Goal: Task Accomplishment & Management: Complete application form

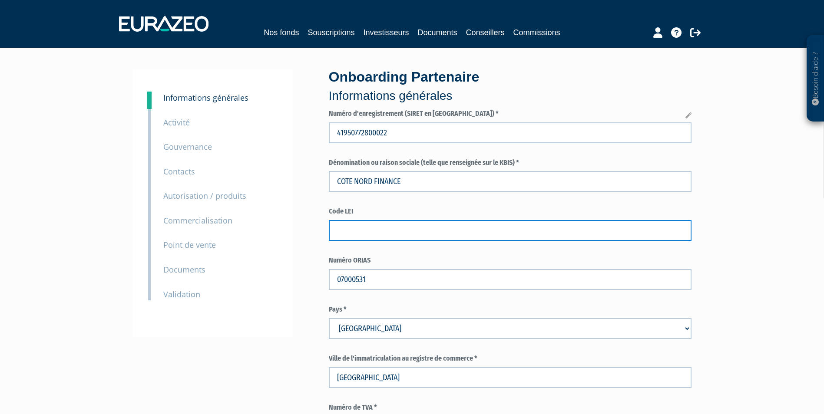
click at [350, 240] on input "text" at bounding box center [510, 230] width 363 height 21
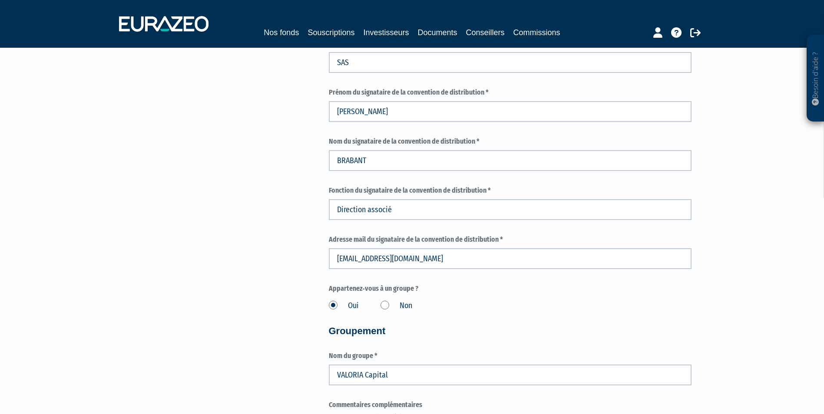
scroll to position [565, 0]
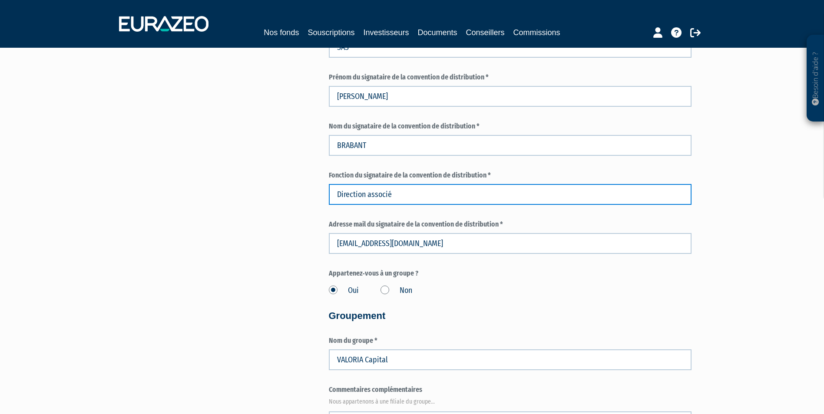
click at [400, 198] on input "Direction associé" at bounding box center [510, 194] width 363 height 21
drag, startPoint x: 400, startPoint y: 194, endPoint x: 328, endPoint y: 195, distance: 72.1
click at [329, 195] on input "Direction associé" at bounding box center [510, 194] width 363 height 21
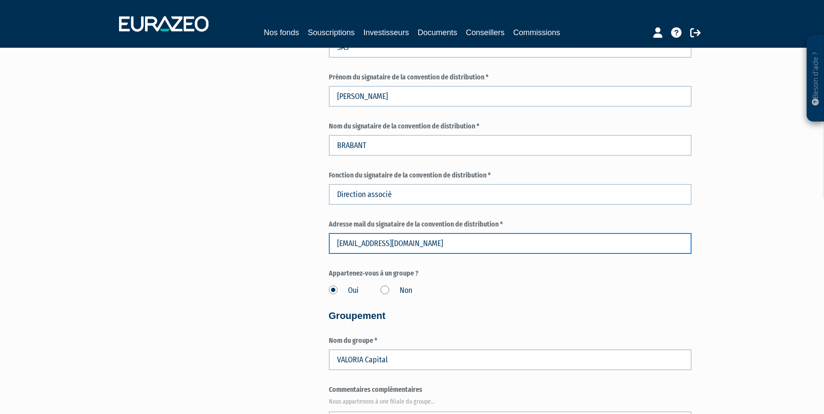
click at [440, 253] on input "cbrabant@cotenordfinance.com" at bounding box center [510, 243] width 363 height 21
drag, startPoint x: 444, startPoint y: 248, endPoint x: 322, endPoint y: 247, distance: 122.0
click at [322, 247] on div "Onboarding Partenaire Informations générales Numéro d'enregistrement (SIRET en …" at bounding box center [510, 422] width 376 height 1834
type input "car"
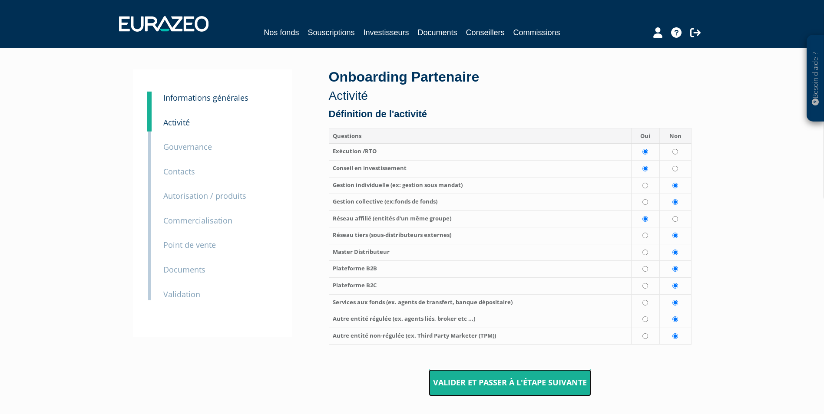
click at [507, 381] on input "Valider et passer à l'étape suivante" at bounding box center [510, 383] width 162 height 27
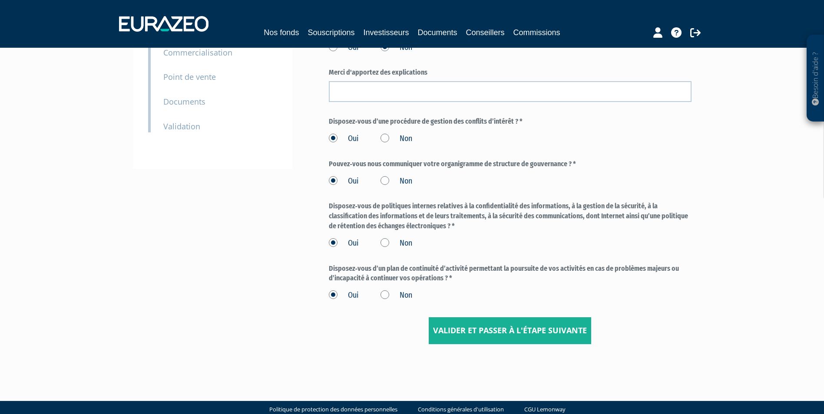
scroll to position [174, 0]
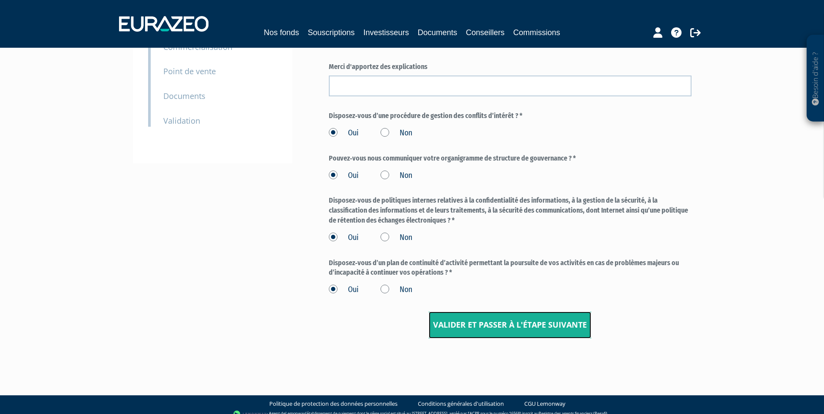
click at [502, 324] on input "Valider et passer à l'étape suivante" at bounding box center [510, 325] width 162 height 27
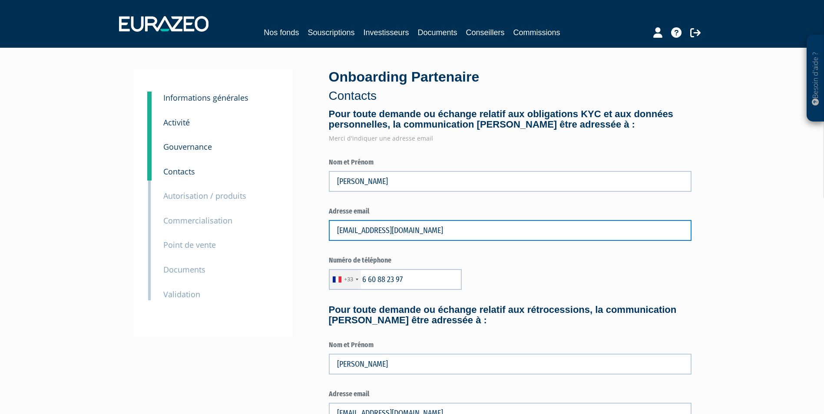
drag, startPoint x: 477, startPoint y: 232, endPoint x: 311, endPoint y: 234, distance: 165.9
click at [311, 234] on div "3 Informations générales 4 Activité 5 Gouvernance 6 Contacts 7 Autorisation / p…" at bounding box center [411, 383] width 545 height 629
type input "carl.brabant@valoriacapital.fr"
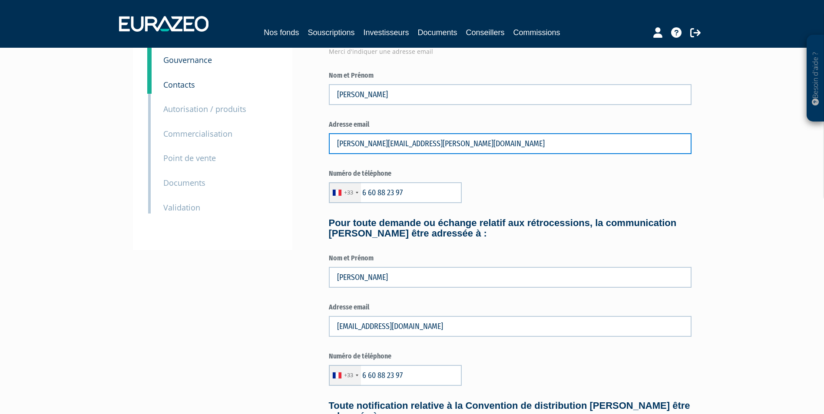
scroll to position [130, 0]
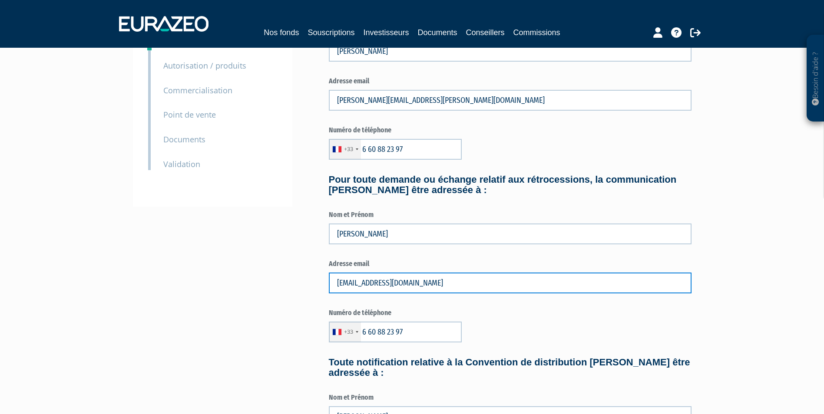
drag, startPoint x: 447, startPoint y: 285, endPoint x: 296, endPoint y: 284, distance: 151.1
click at [296, 284] on div "3 Informations générales 4 Activité 5 Gouvernance 6 Contacts 7 Autorisation / p…" at bounding box center [411, 253] width 545 height 629
type input "carl.brabant@valoriacapital.fr"
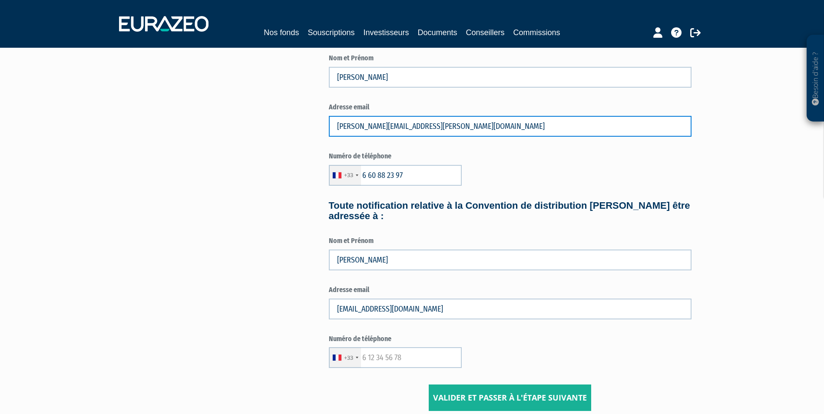
scroll to position [304, 0]
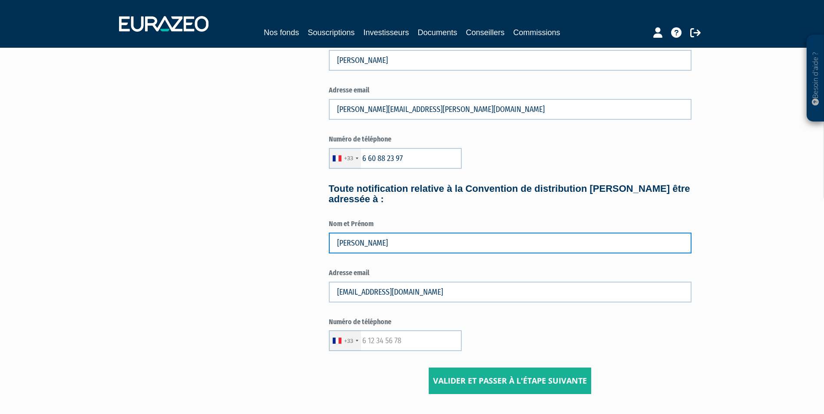
drag, startPoint x: 384, startPoint y: 244, endPoint x: 299, endPoint y: 242, distance: 85.1
click at [299, 242] on div "3 Informations générales 4 Activité 5 Gouvernance 6 Contacts 7 Autorisation / p…" at bounding box center [411, 79] width 545 height 629
type input "carl brabant"
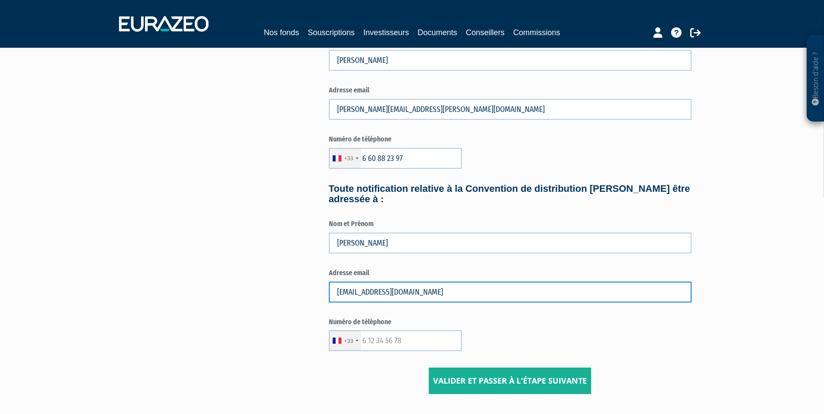
drag, startPoint x: 442, startPoint y: 293, endPoint x: 315, endPoint y: 294, distance: 127.3
click at [315, 294] on div "3 Informations générales 4 Activité 5 Gouvernance 6 Contacts 7 Autorisation / p…" at bounding box center [411, 79] width 545 height 629
type input "carl.brabant@valoriacapital.fr"
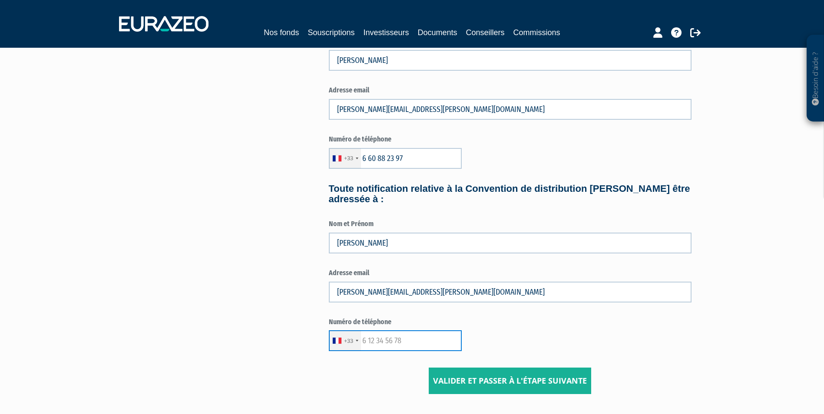
click at [413, 344] on input "text" at bounding box center [395, 341] width 133 height 21
drag, startPoint x: 413, startPoint y: 344, endPoint x: 365, endPoint y: 344, distance: 47.3
click at [365, 344] on input "text" at bounding box center [395, 341] width 133 height 21
type input "6 60 88 23 97"
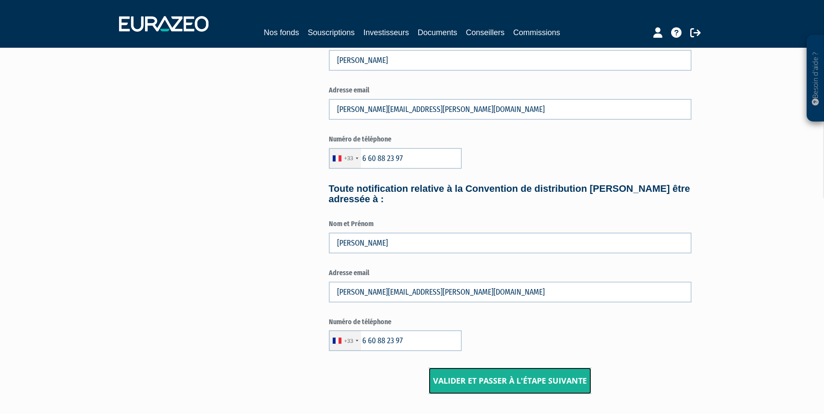
click at [519, 374] on input "Valider et passer à l'étape suivante" at bounding box center [510, 381] width 162 height 27
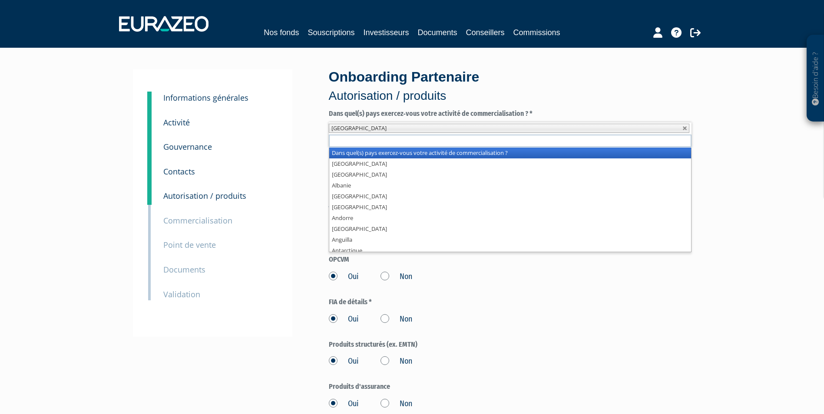
click at [437, 127] on li "[GEOGRAPHIC_DATA]" at bounding box center [509, 128] width 360 height 9
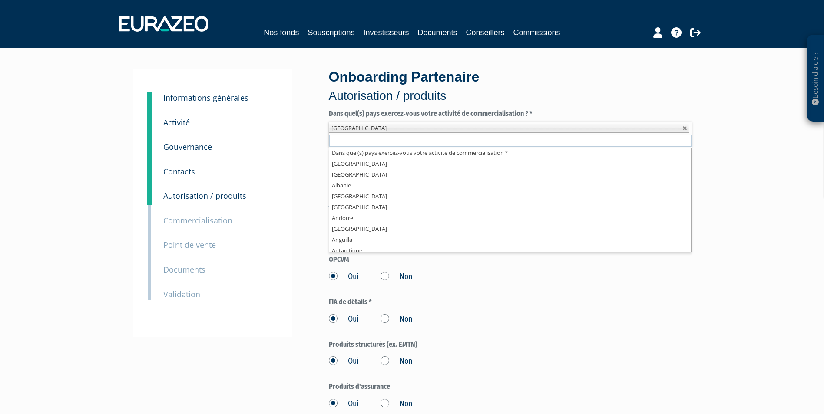
click at [356, 132] on li "[GEOGRAPHIC_DATA]" at bounding box center [509, 128] width 360 height 9
type input "g"
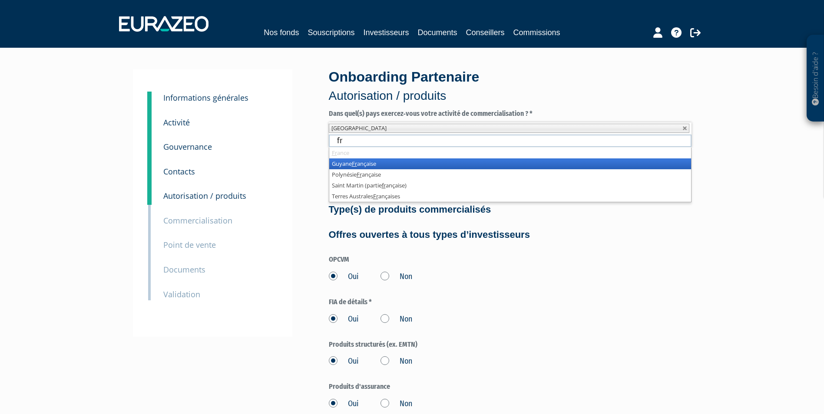
type input "f"
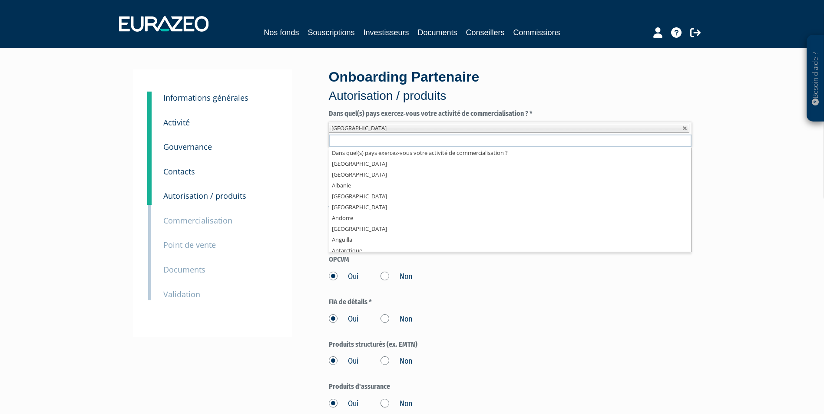
scroll to position [4, 0]
click at [543, 357] on div "Oui Non" at bounding box center [510, 360] width 363 height 14
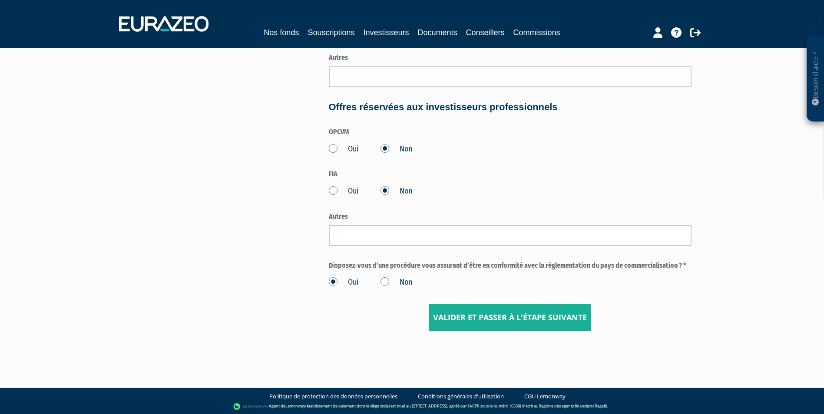
scroll to position [373, 0]
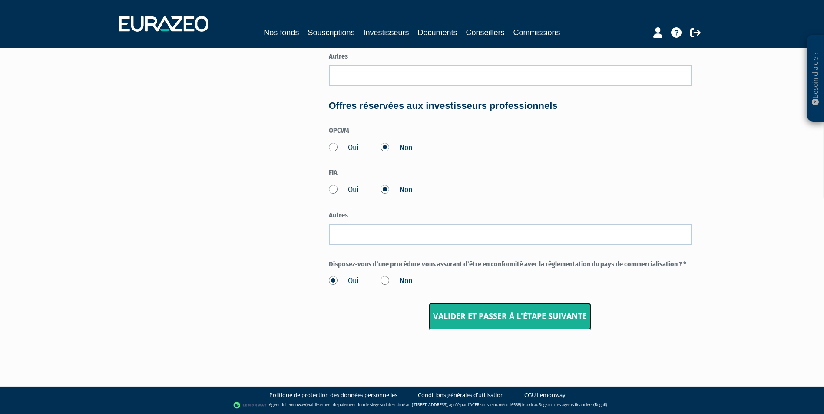
click at [527, 315] on input "Valider et passer à l'étape suivante" at bounding box center [510, 316] width 162 height 27
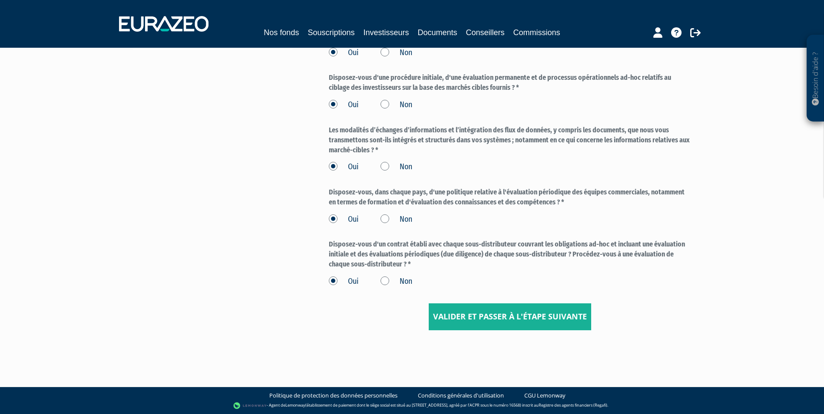
scroll to position [288, 0]
click at [454, 316] on input "Valider et passer à l'étape suivante" at bounding box center [510, 316] width 162 height 27
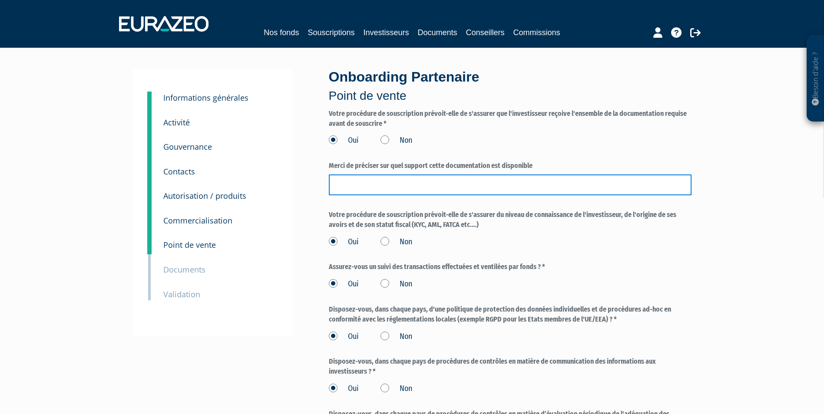
click at [365, 182] on input "text" at bounding box center [510, 185] width 363 height 21
type input "i"
type input "s"
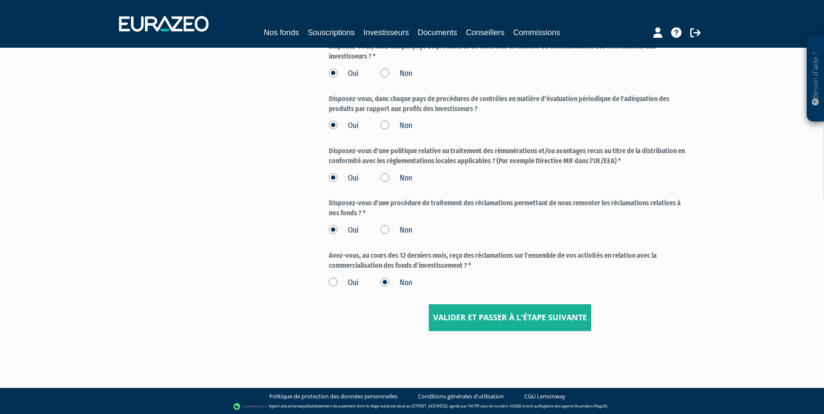
scroll to position [317, 0]
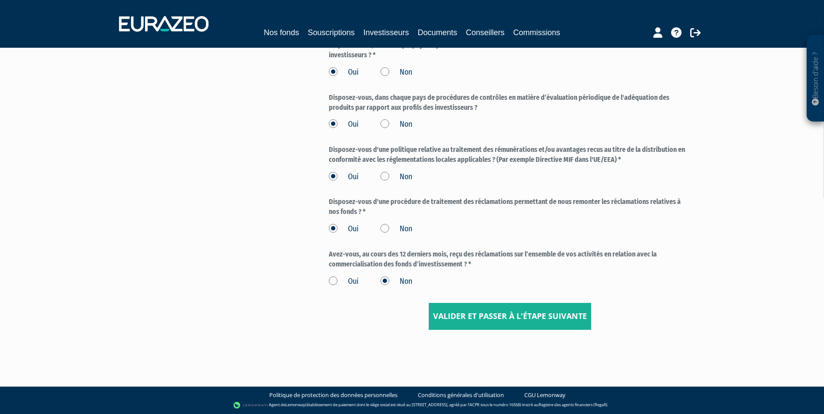
type input "informatique, papier..."
click at [476, 316] on input "Valider et passer à l'étape suivante" at bounding box center [510, 316] width 162 height 27
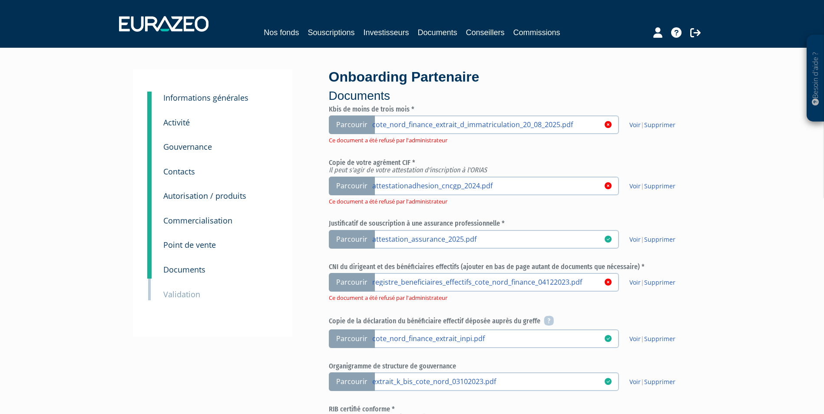
click at [354, 123] on span "Parcourir" at bounding box center [352, 125] width 46 height 19
click at [0, 0] on input "Parcourir cote_nord_finance_extrait_d_immatriculation_20_08_2025.pdf" at bounding box center [0, 0] width 0 height 0
click at [353, 125] on span "Parcourir" at bounding box center [352, 125] width 46 height 19
click at [0, 0] on input "Parcourir extrait_kbis_cote_nord_finance_21_08_2025.pdf" at bounding box center [0, 0] width 0 height 0
click at [668, 124] on link "Supprimer" at bounding box center [659, 125] width 31 height 8
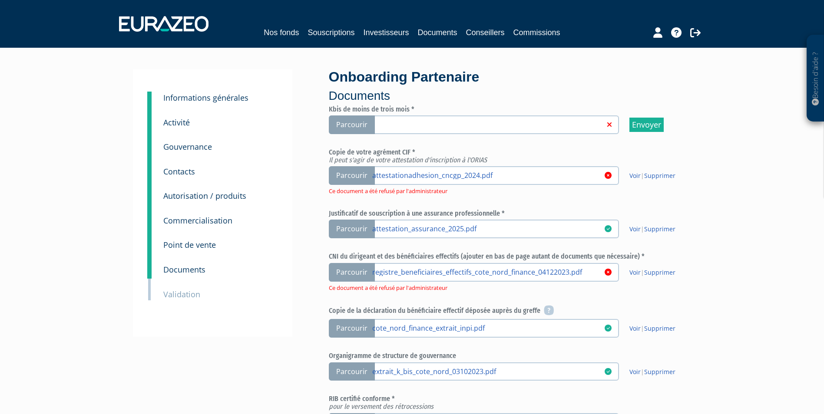
click at [403, 123] on link at bounding box center [488, 124] width 232 height 9
click at [0, 0] on input "Parcourir" at bounding box center [0, 0] width 0 height 0
click at [345, 172] on span "Parcourir" at bounding box center [352, 175] width 46 height 19
click at [0, 0] on input "Parcourir attestationadhesion_cncgp_2024.pdf" at bounding box center [0, 0] width 0 height 0
click at [659, 175] on link "Supprimer" at bounding box center [659, 176] width 31 height 8
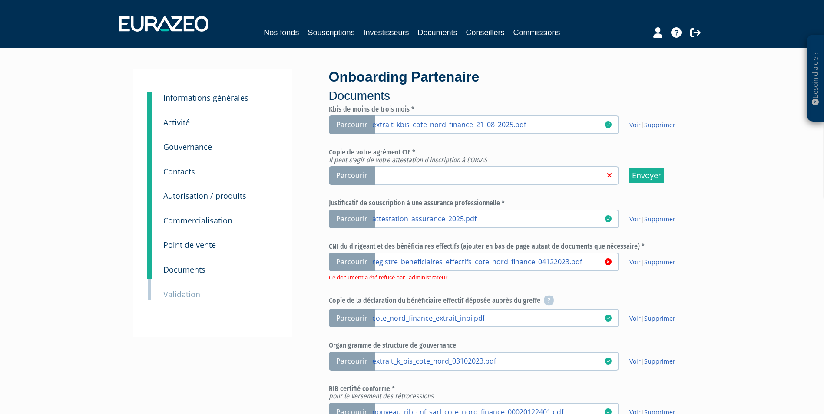
click at [479, 174] on link at bounding box center [488, 175] width 232 height 9
click at [0, 0] on input "Parcourir" at bounding box center [0, 0] width 0 height 0
click at [639, 261] on link "Voir" at bounding box center [634, 262] width 11 height 8
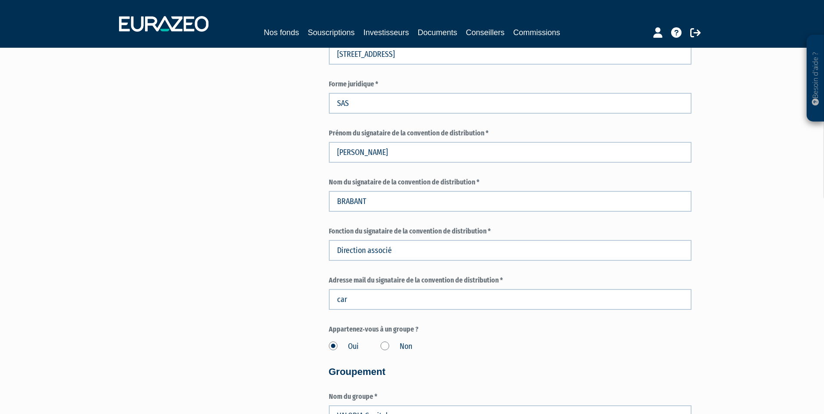
scroll to position [521, 0]
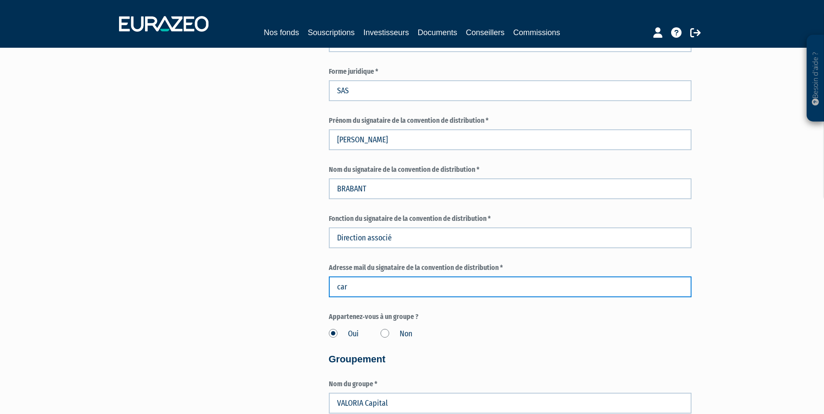
click at [362, 286] on input "car" at bounding box center [510, 287] width 363 height 21
type input "[PERSON_NAME][EMAIL_ADDRESS][DOMAIN_NAME]"
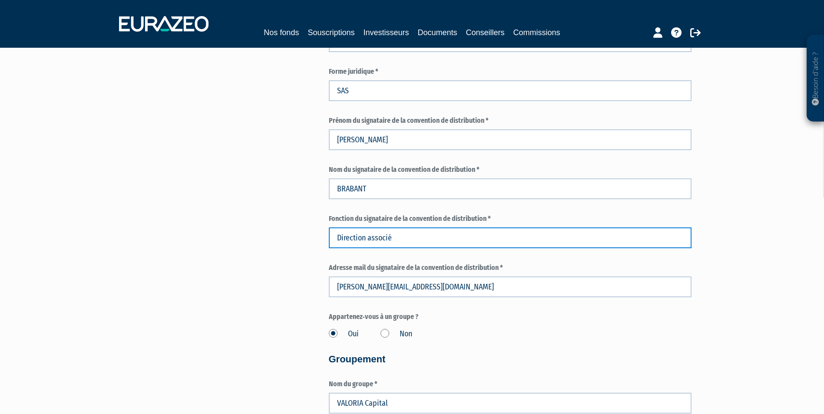
click at [392, 238] on input "Direction associé" at bounding box center [510, 238] width 363 height 21
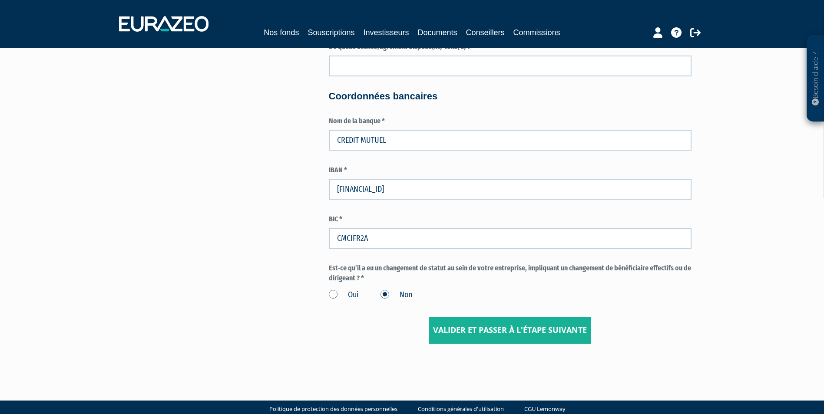
scroll to position [1574, 0]
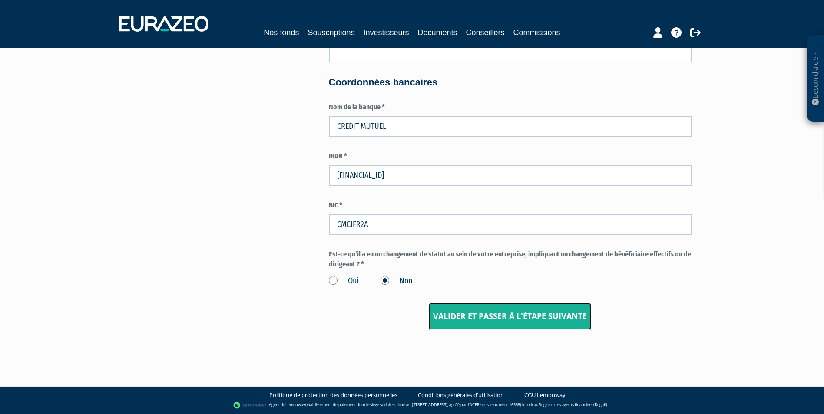
click at [480, 321] on input "Valider et passer à l'étape suivante" at bounding box center [510, 316] width 162 height 27
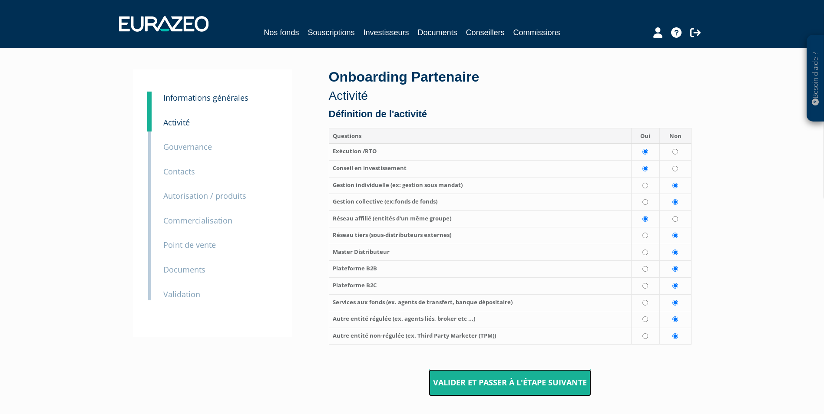
click at [489, 381] on input "Valider et passer à l'étape suivante" at bounding box center [510, 383] width 162 height 27
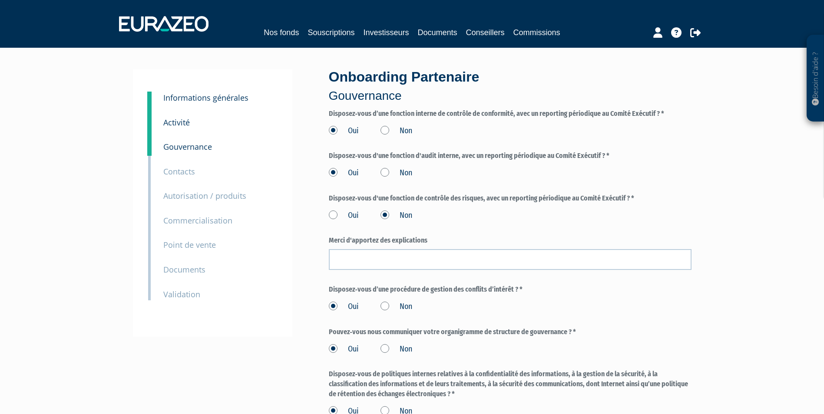
click at [489, 381] on label "Disposez‐vous de politiques internes relatives à la confidentialité des informa…" at bounding box center [510, 385] width 363 height 30
click at [334, 412] on label "Oui" at bounding box center [344, 411] width 30 height 11
click at [0, 0] on input "Oui" at bounding box center [0, 0] width 0 height 0
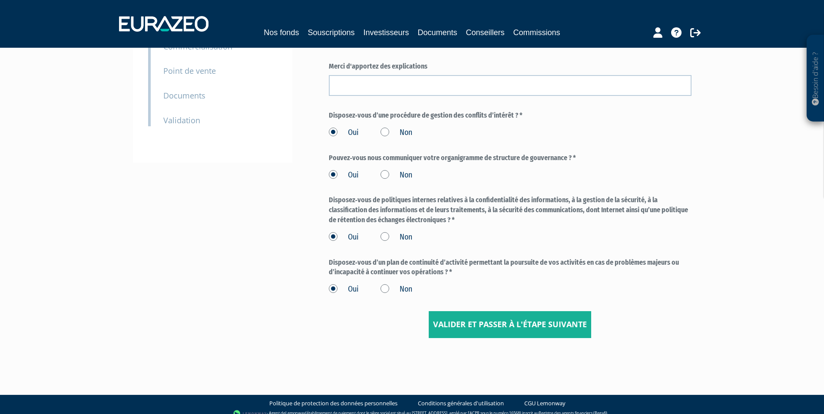
scroll to position [182, 0]
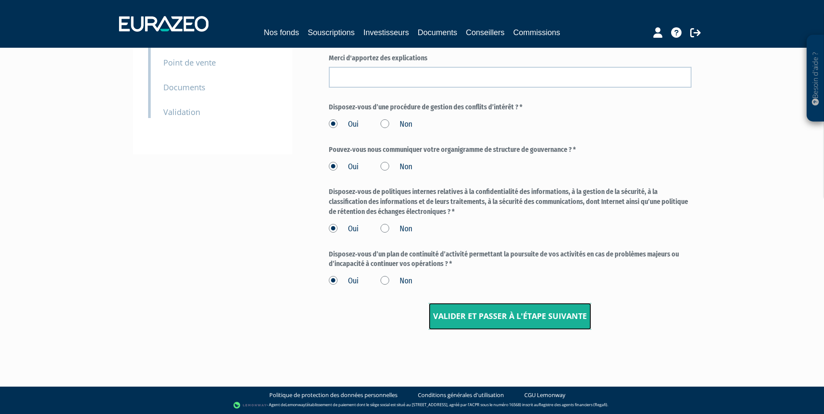
click at [521, 318] on input "Valider et passer à l'étape suivante" at bounding box center [510, 316] width 162 height 27
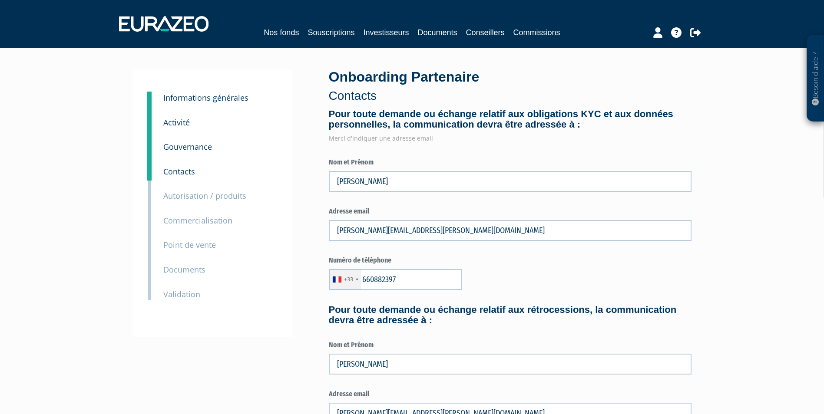
type input "6 60 88 23 97"
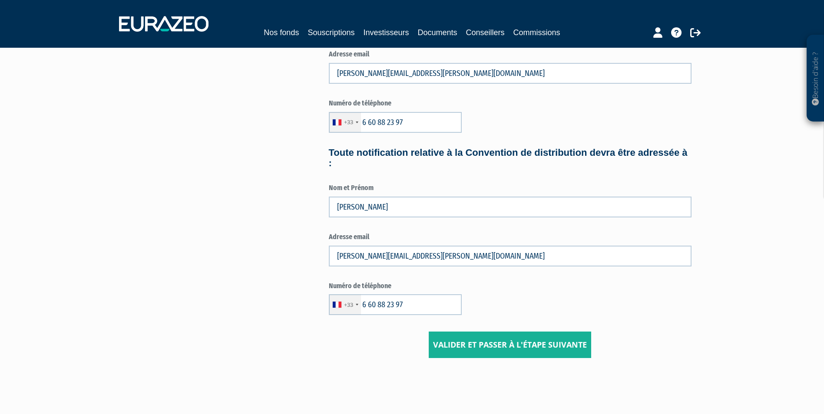
scroll to position [347, 0]
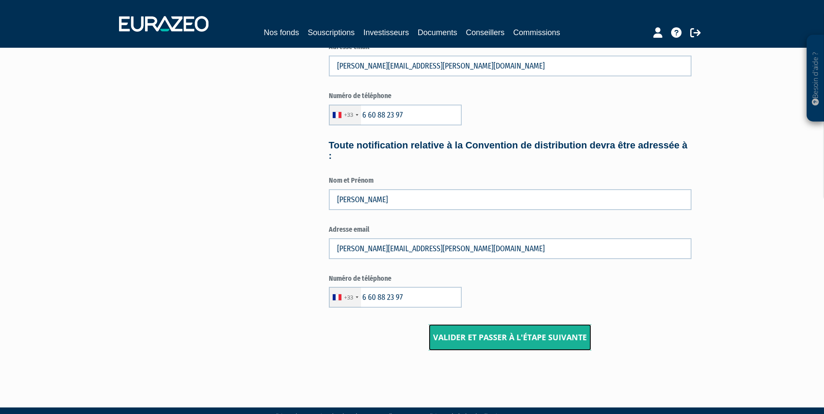
click at [503, 335] on input "Valider et passer à l'étape suivante" at bounding box center [510, 337] width 162 height 27
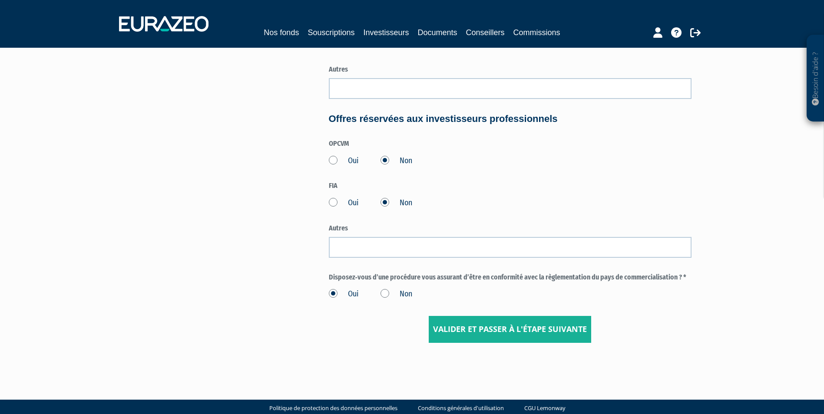
scroll to position [373, 0]
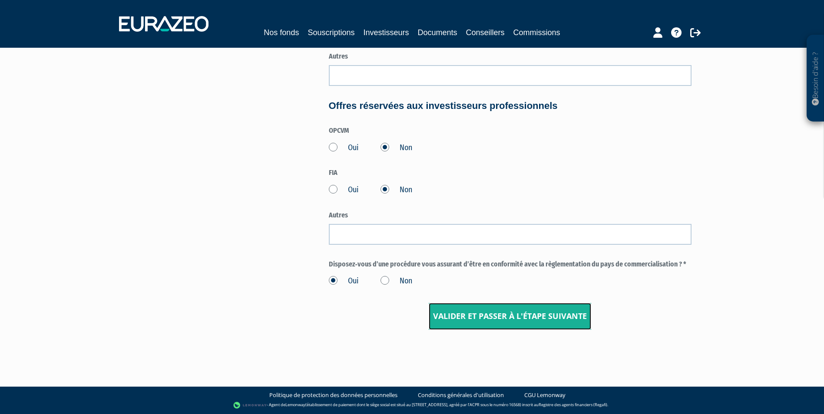
click at [494, 320] on input "Valider et passer à l'étape suivante" at bounding box center [510, 316] width 162 height 27
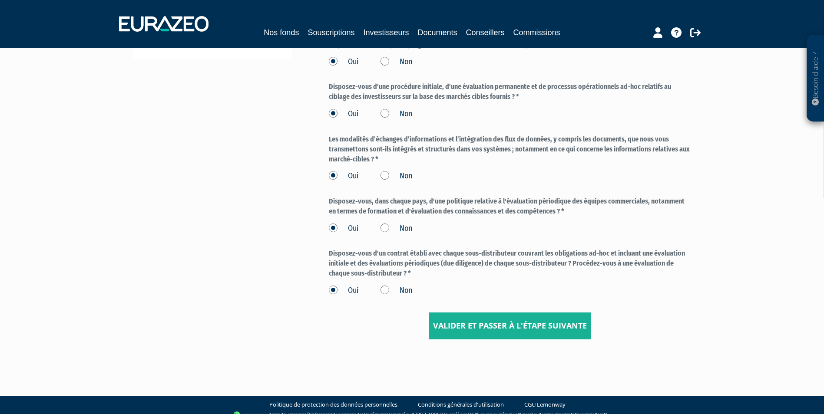
scroll to position [288, 0]
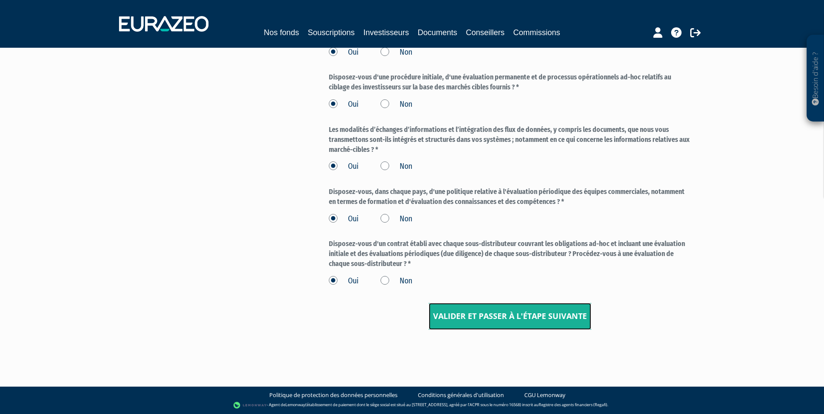
click at [502, 317] on input "Valider et passer à l'étape suivante" at bounding box center [510, 316] width 162 height 27
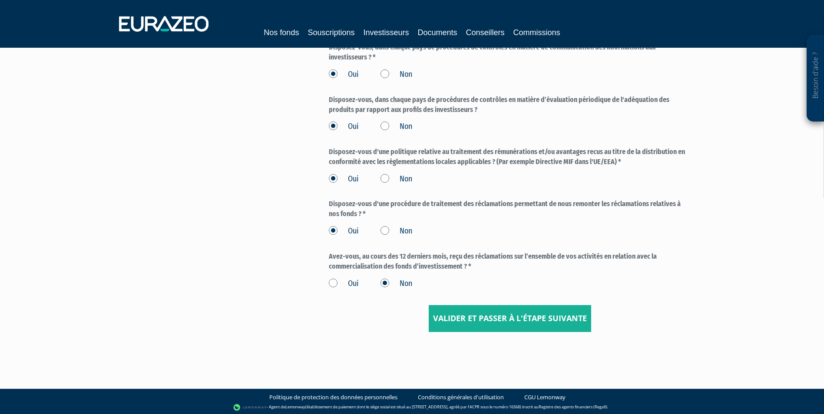
scroll to position [317, 0]
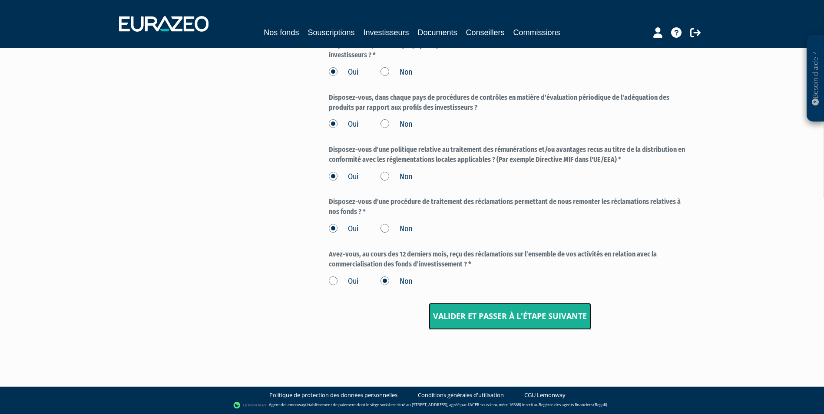
click at [500, 318] on input "Valider et passer à l'étape suivante" at bounding box center [510, 316] width 162 height 27
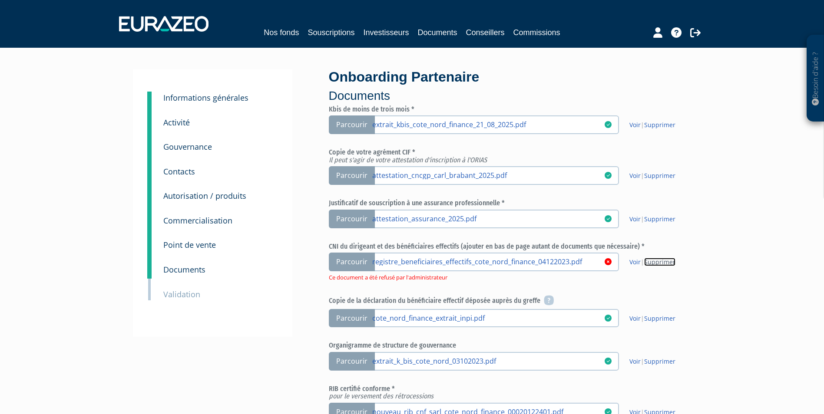
click at [658, 263] on link "Supprimer" at bounding box center [659, 262] width 31 height 8
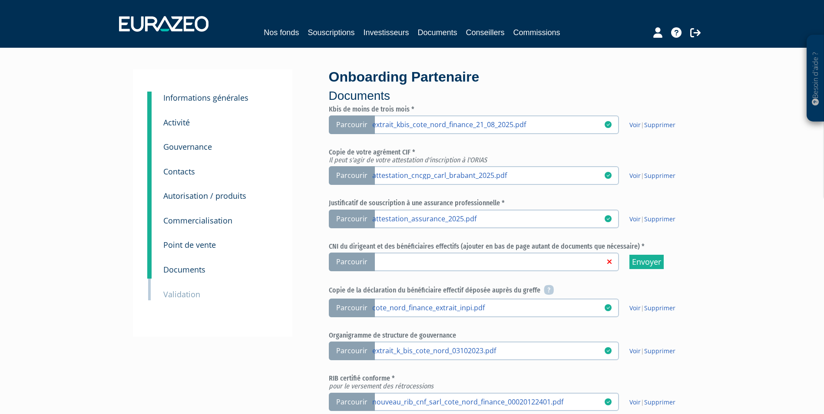
click at [359, 262] on span "Parcourir" at bounding box center [352, 262] width 46 height 19
click at [0, 0] on input "Parcourir" at bounding box center [0, 0] width 0 height 0
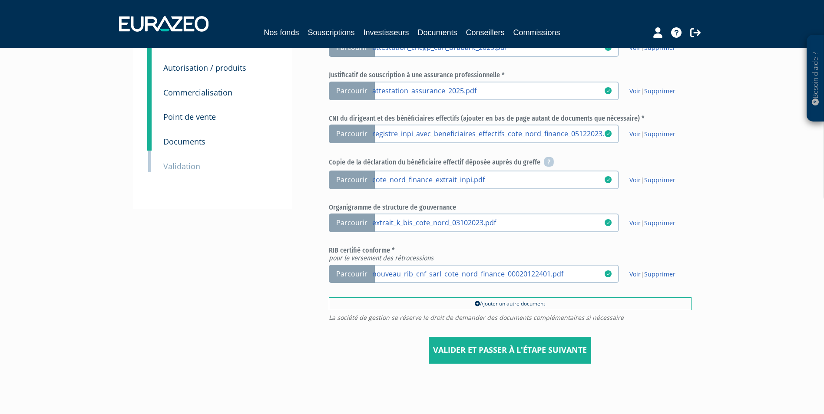
scroll to position [130, 0]
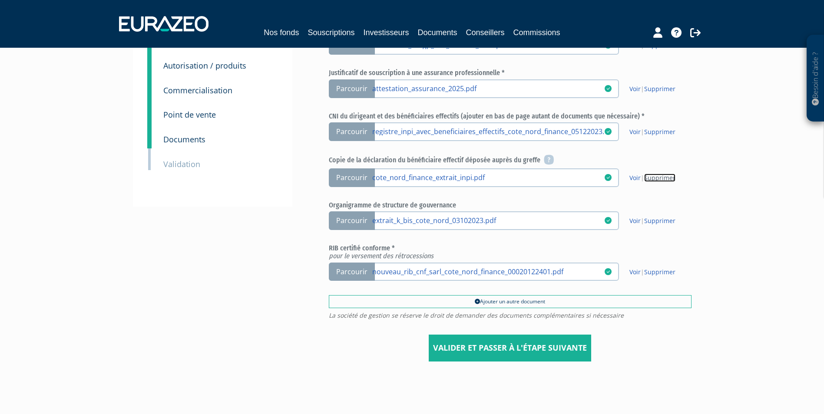
click at [658, 177] on link "Supprimer" at bounding box center [659, 178] width 31 height 8
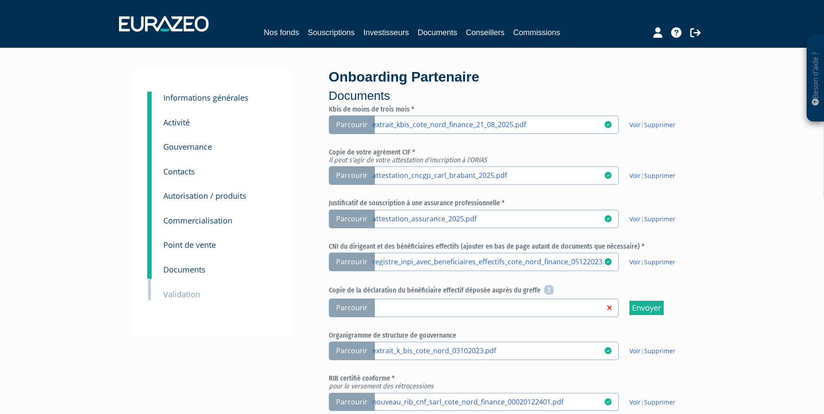
click at [403, 305] on link at bounding box center [488, 307] width 232 height 9
click at [0, 0] on input "Parcourir" at bounding box center [0, 0] width 0 height 0
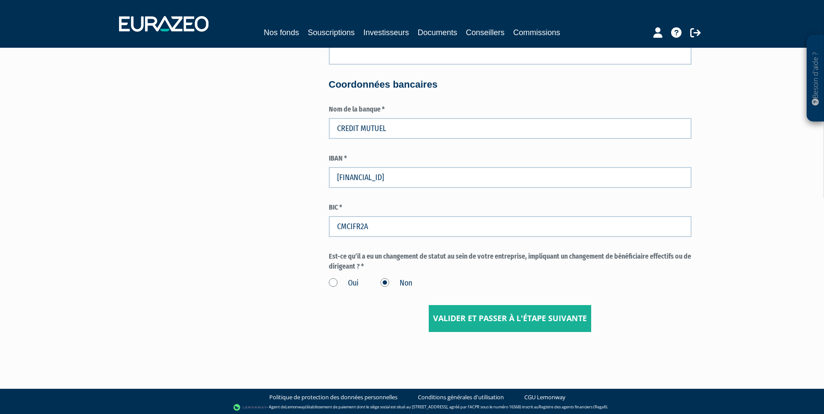
scroll to position [1574, 0]
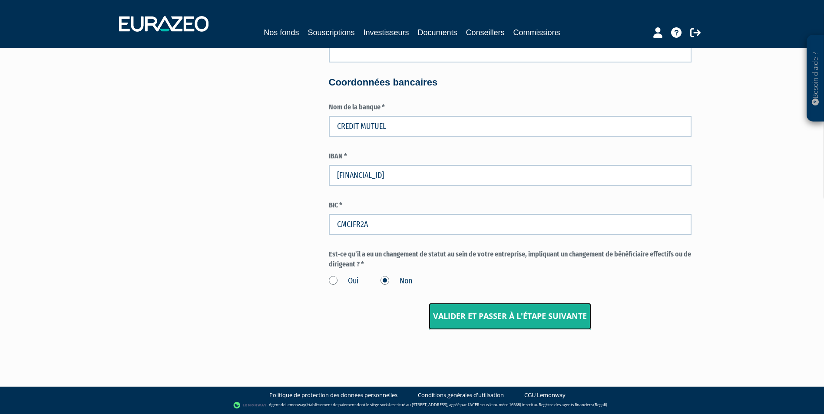
click at [491, 308] on input "Valider et passer à l'étape suivante" at bounding box center [510, 316] width 162 height 27
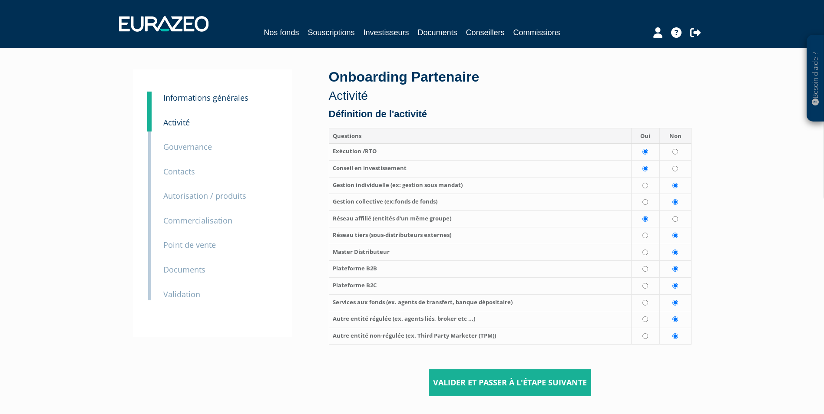
click at [491, 310] on th "Services aux fonds (ex. agents de transfert, banque dépositaire)" at bounding box center [480, 302] width 303 height 17
click at [483, 381] on input "Valider et passer à l'étape suivante" at bounding box center [510, 383] width 162 height 27
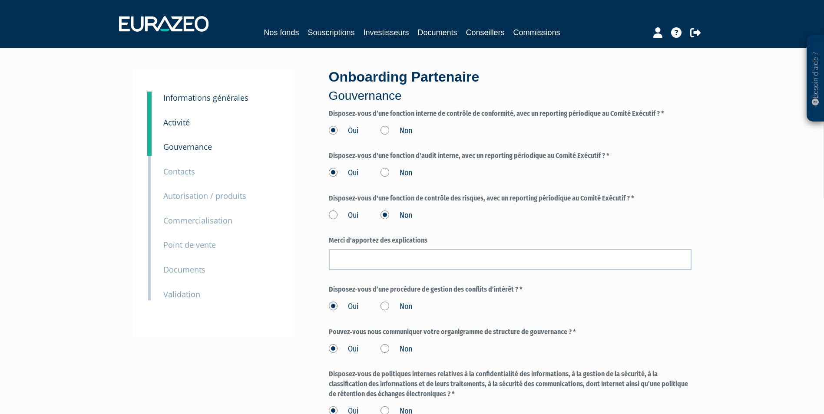
click at [483, 381] on label "Disposez‐vous de politiques internes relatives à la confidentialité des informa…" at bounding box center [510, 385] width 363 height 30
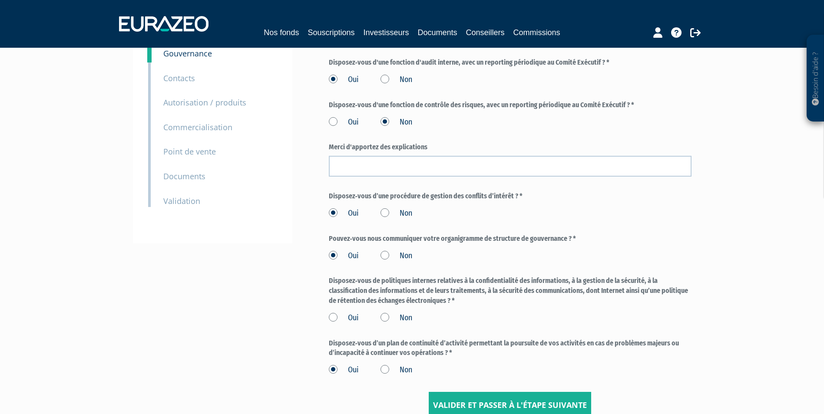
scroll to position [130, 0]
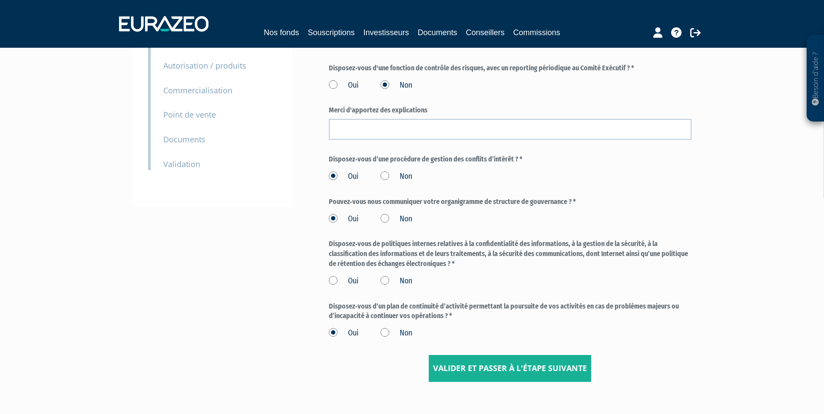
click at [332, 282] on label "Oui" at bounding box center [344, 281] width 30 height 11
click at [0, 0] on input "Oui" at bounding box center [0, 0] width 0 height 0
click at [473, 367] on input "Valider et passer à l'étape suivante" at bounding box center [510, 368] width 162 height 27
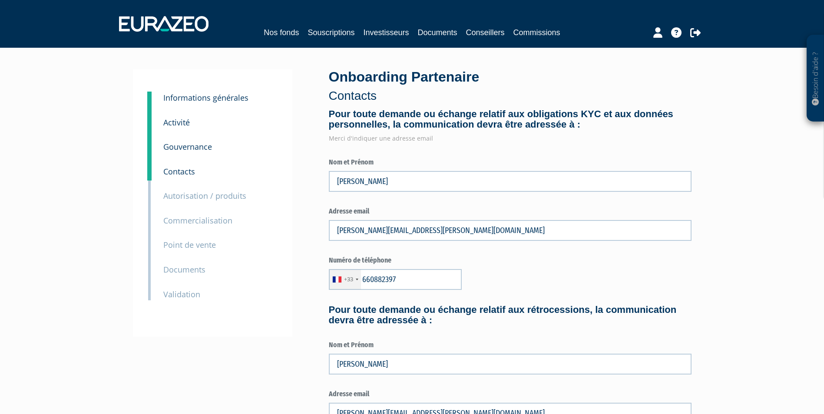
type input "6 60 88 23 97"
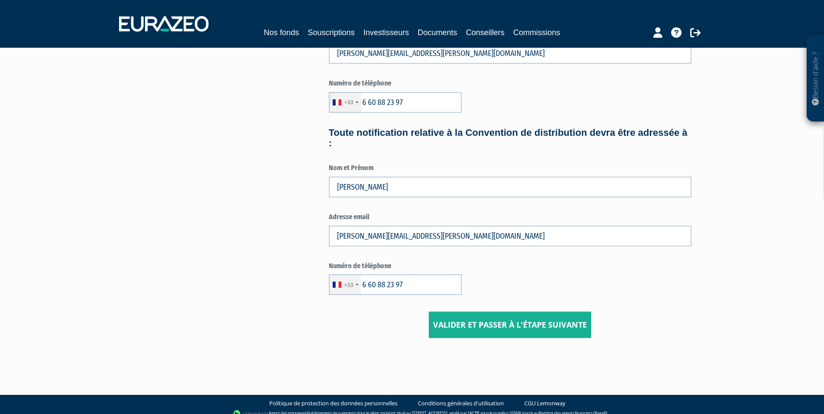
scroll to position [368, 0]
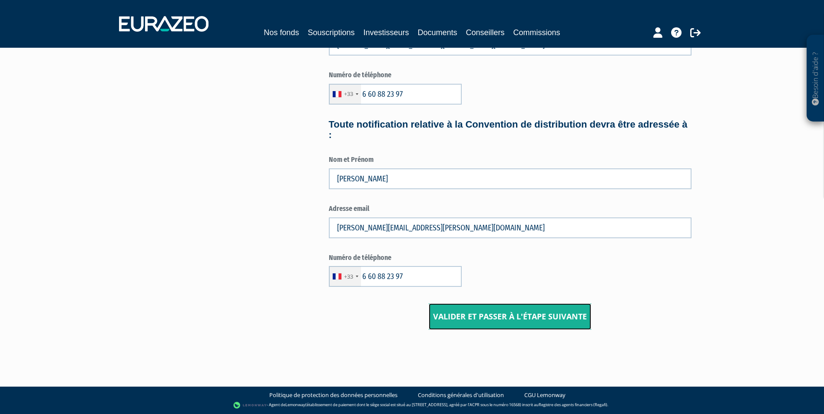
click at [483, 317] on input "Valider et passer à l'étape suivante" at bounding box center [510, 317] width 162 height 27
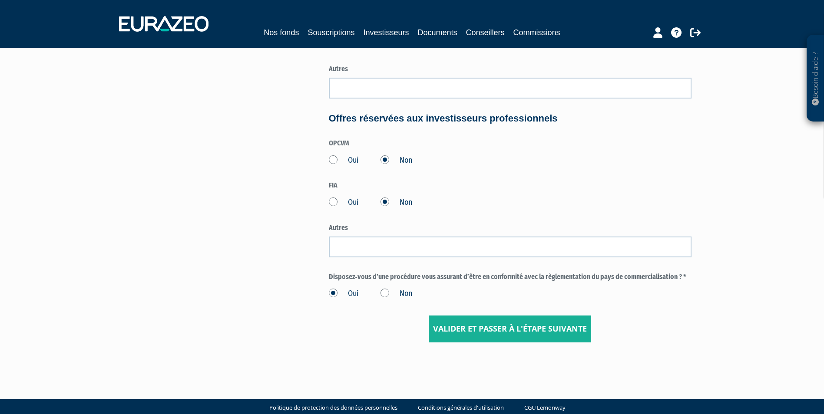
scroll to position [373, 0]
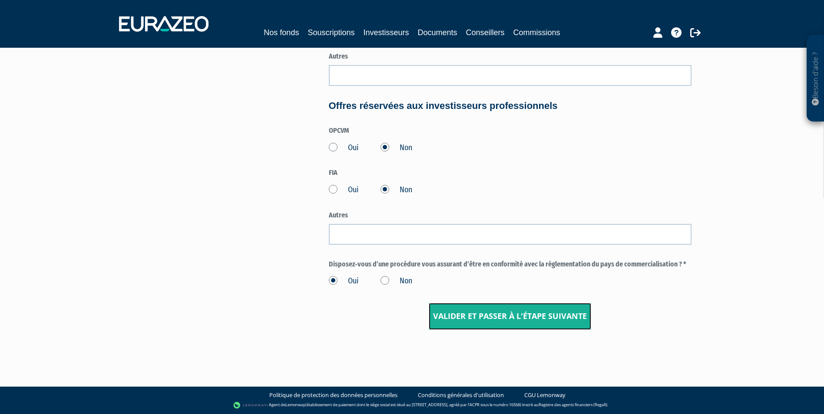
click at [483, 317] on input "Valider et passer à l'étape suivante" at bounding box center [510, 316] width 162 height 27
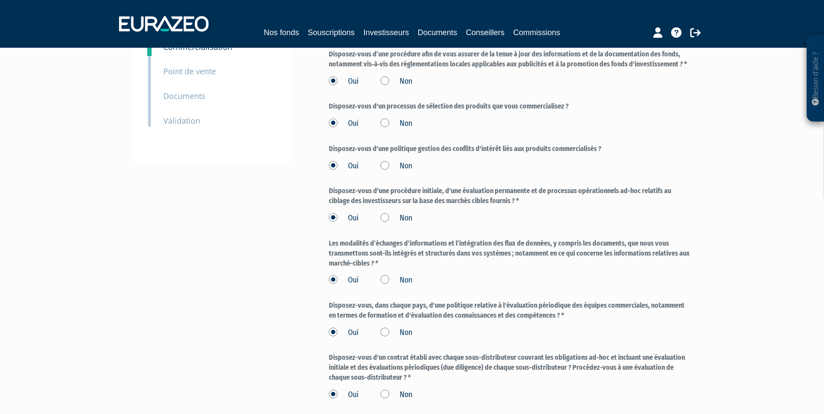
scroll to position [288, 0]
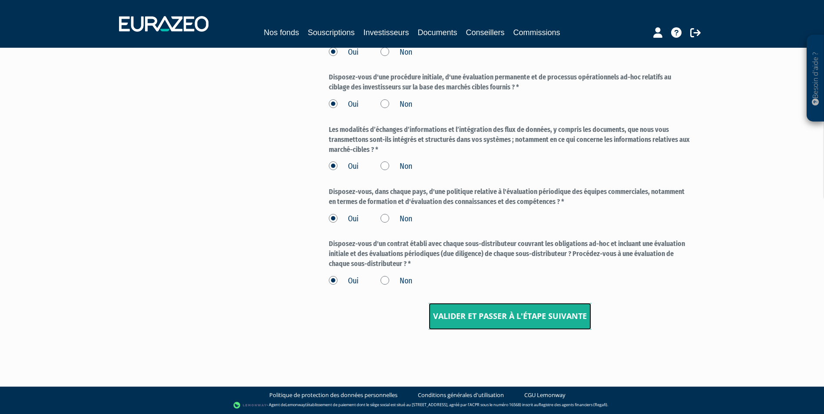
click at [485, 314] on input "Valider et passer à l'étape suivante" at bounding box center [510, 316] width 162 height 27
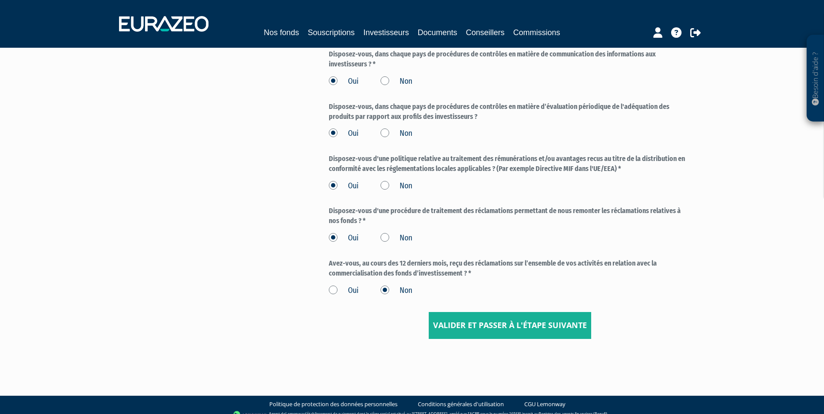
scroll to position [317, 0]
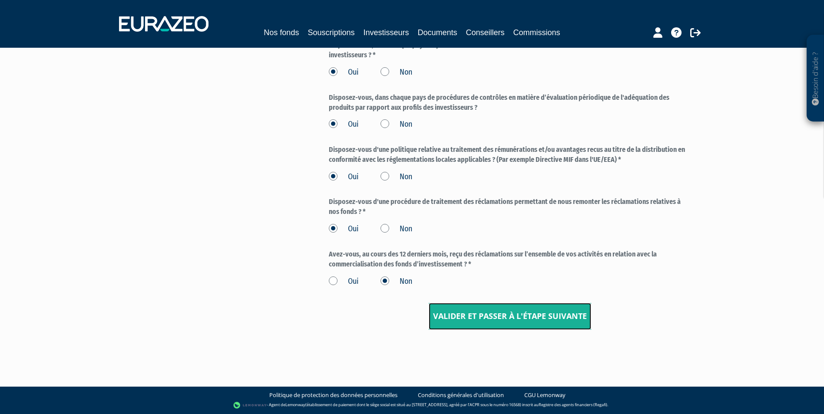
click at [485, 314] on input "Valider et passer à l'étape suivante" at bounding box center [510, 316] width 162 height 27
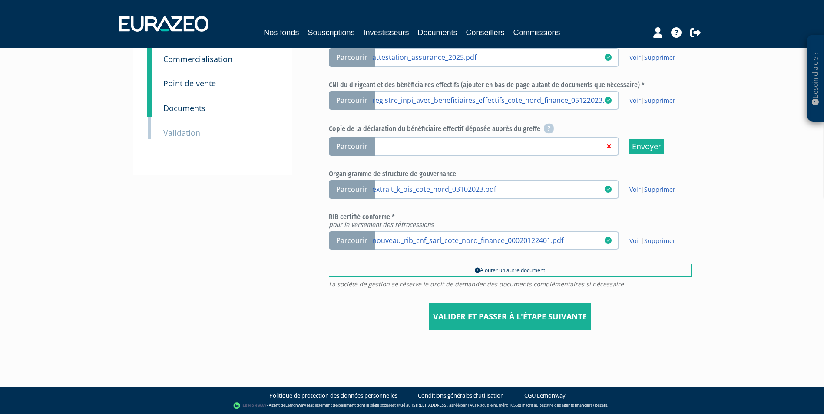
scroll to position [162, 0]
click at [344, 145] on span "Parcourir" at bounding box center [352, 146] width 46 height 19
click at [0, 0] on input "Parcourir" at bounding box center [0, 0] width 0 height 0
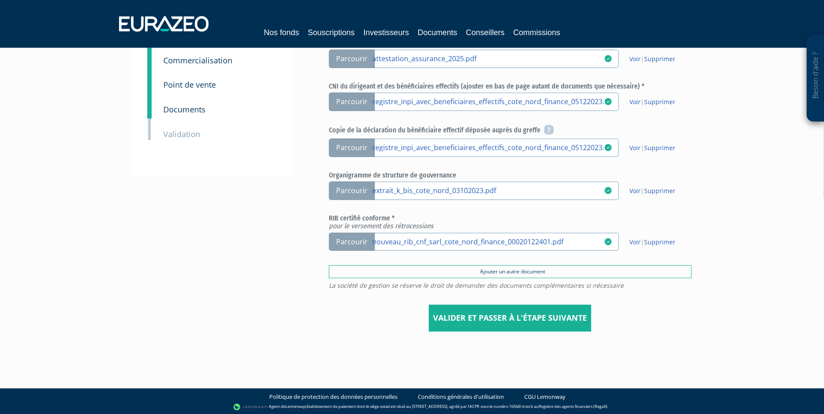
scroll to position [162, 0]
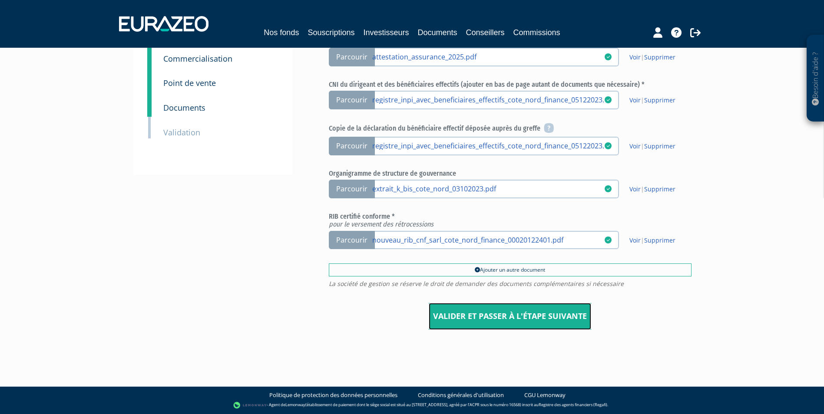
click at [508, 317] on input "Valider et passer à l'étape suivante" at bounding box center [510, 316] width 162 height 27
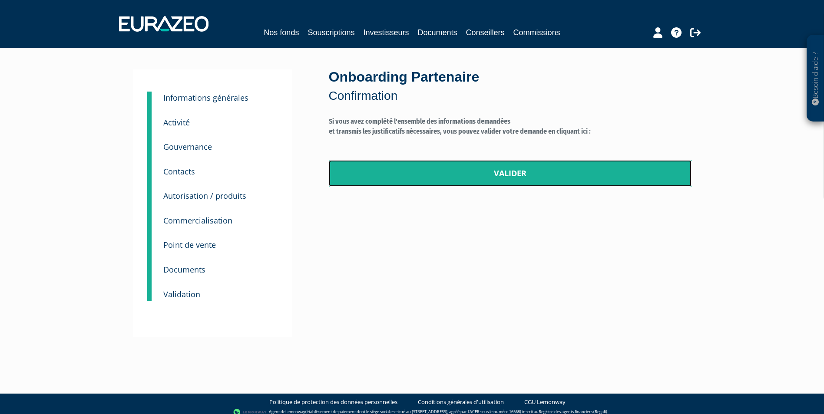
click at [500, 176] on link "Valider" at bounding box center [510, 173] width 363 height 27
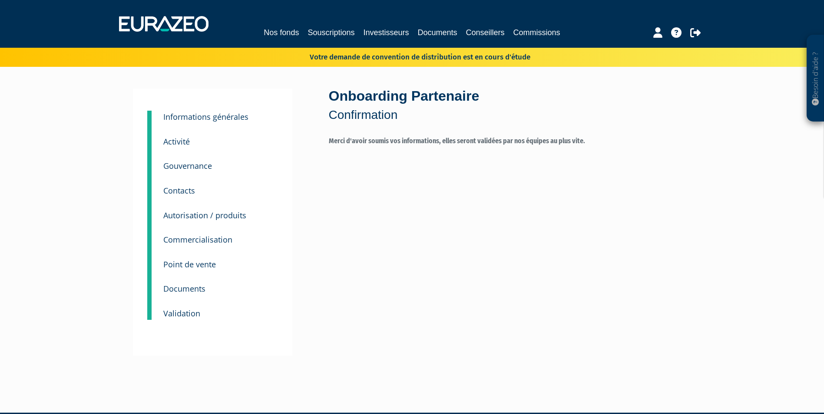
click at [506, 171] on div "Onboarding Partenaire Confirmation Merci d'avoir soumis vos informations, elles…" at bounding box center [510, 223] width 376 height 268
click at [691, 27] on link at bounding box center [695, 31] width 10 height 17
